Goal: Navigation & Orientation: Go to known website

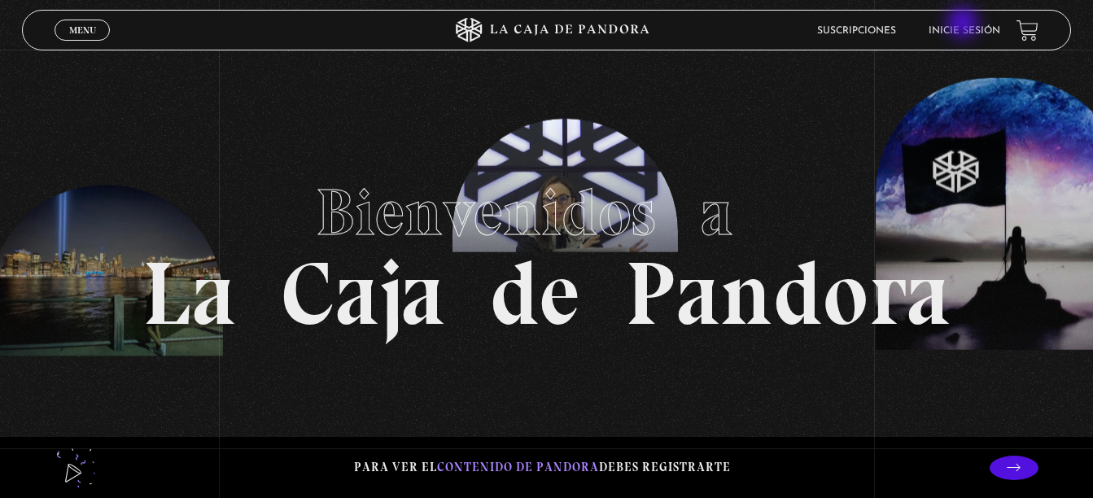
click at [964, 24] on li "Inicie sesión" at bounding box center [965, 30] width 72 height 25
click at [969, 28] on link "Inicie sesión" at bounding box center [965, 31] width 72 height 10
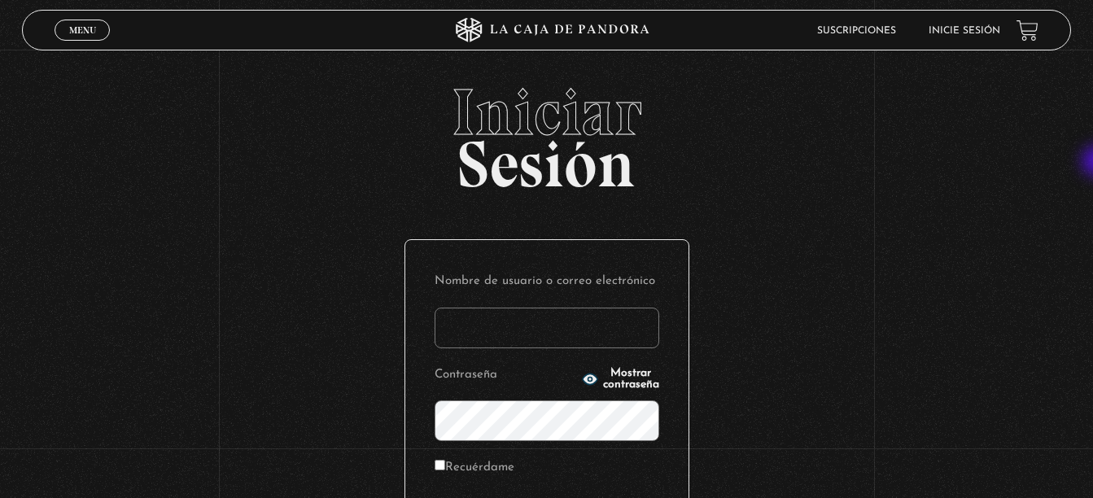
type input "mvjustiniano.11@gmail.com"
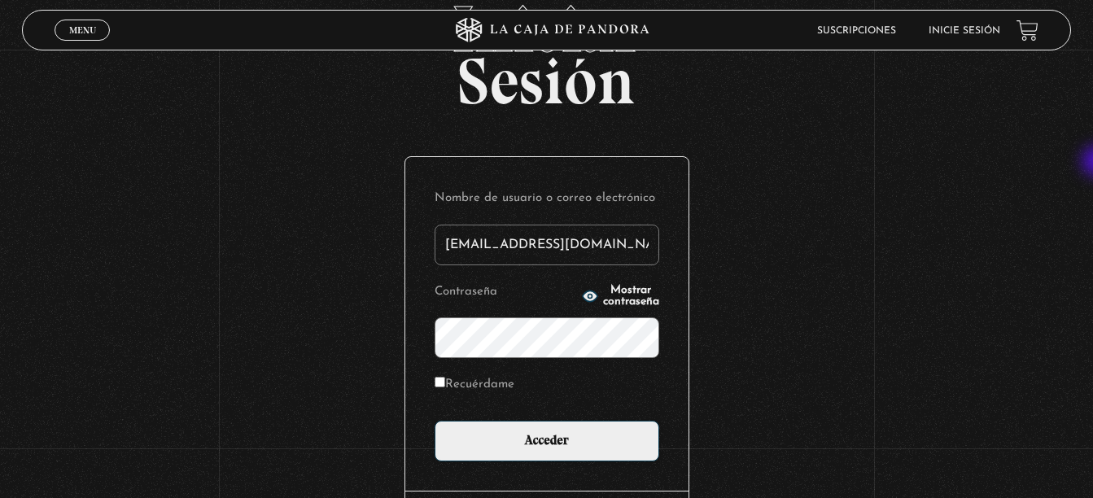
scroll to position [111, 0]
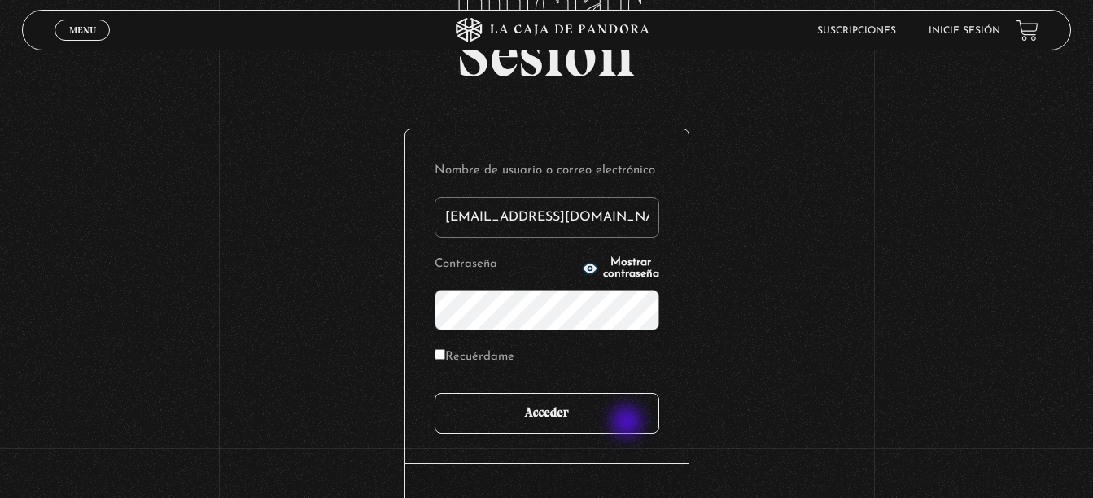
click at [628, 423] on input "Acceder" at bounding box center [547, 413] width 225 height 41
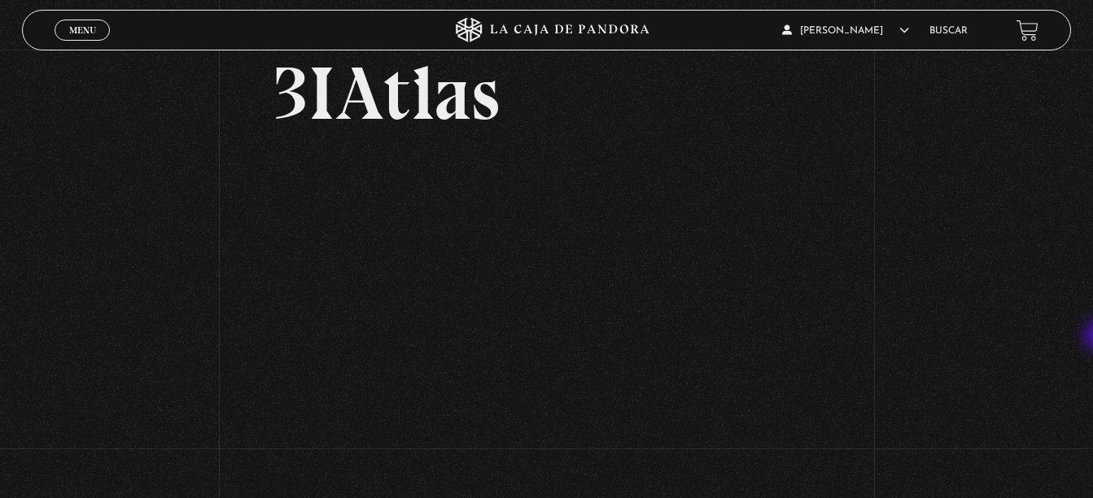
scroll to position [102, 0]
